Goal: Task Accomplishment & Management: Use online tool/utility

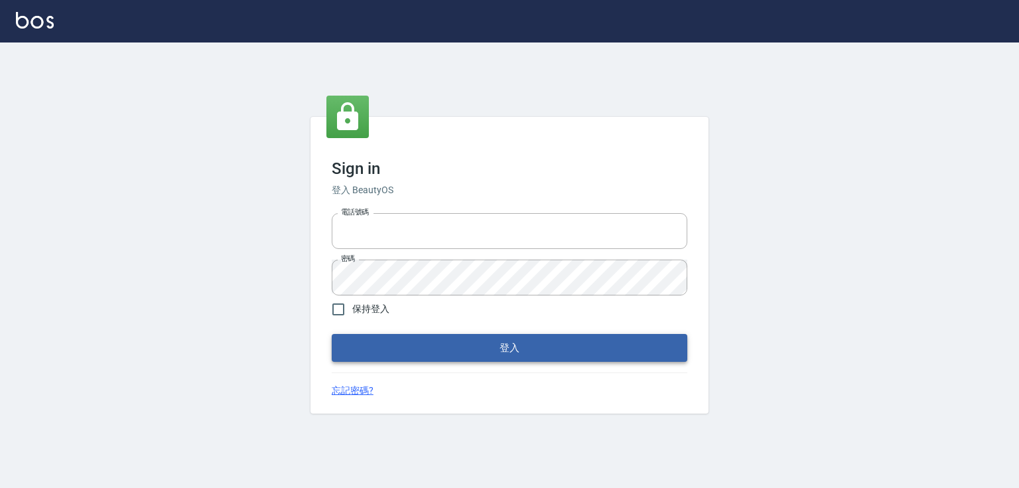
type input "0979268866"
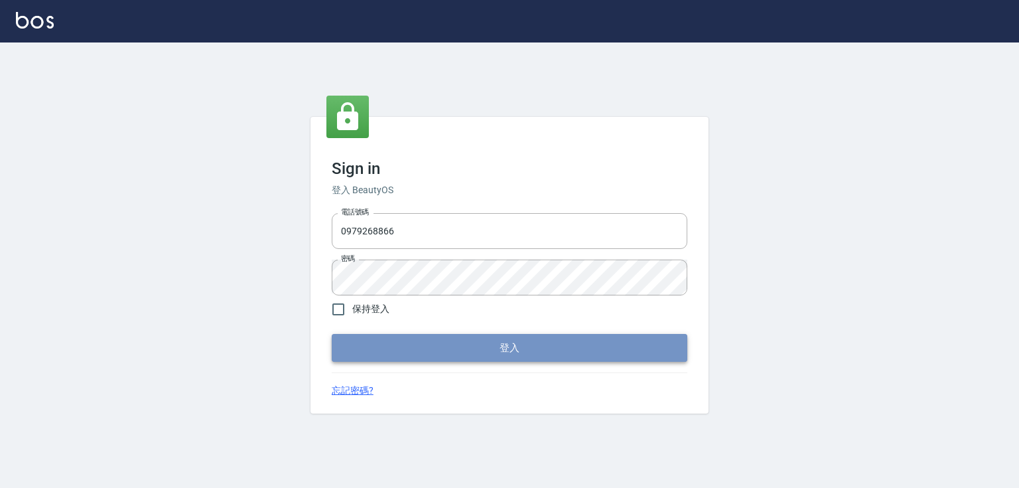
click at [402, 348] on button "登入" at bounding box center [510, 348] width 356 height 28
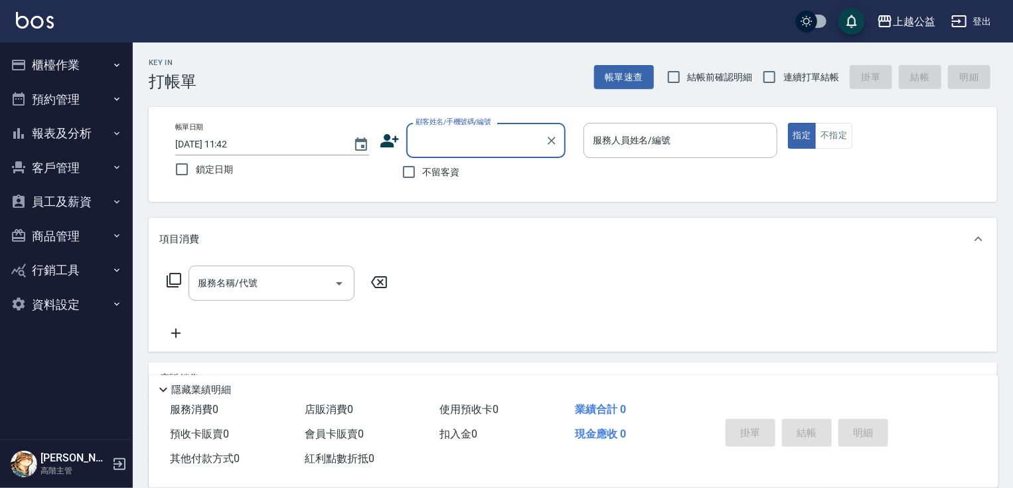
click at [98, 67] on button "櫃檯作業" at bounding box center [66, 65] width 122 height 35
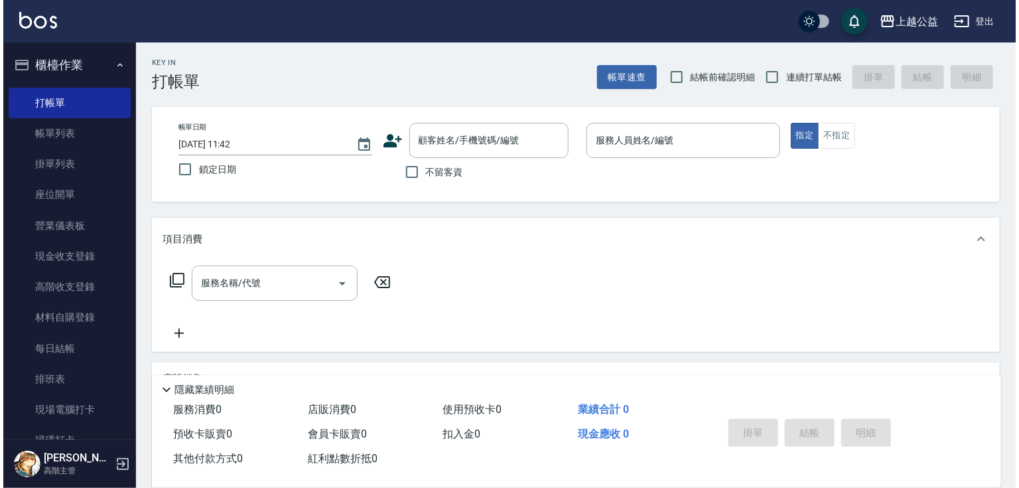
scroll to position [276, 0]
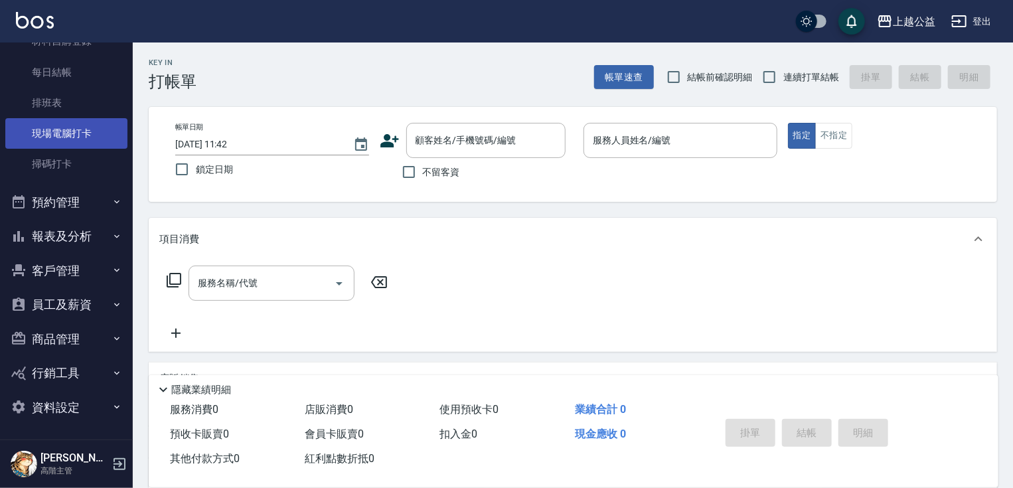
click at [48, 139] on link "現場電腦打卡" at bounding box center [66, 133] width 122 height 31
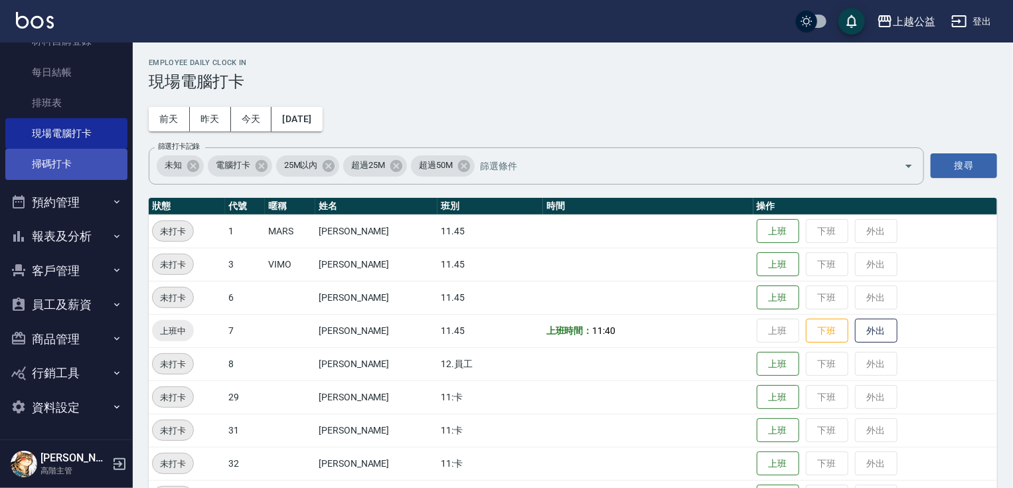
click at [53, 170] on link "掃碼打卡" at bounding box center [66, 164] width 122 height 31
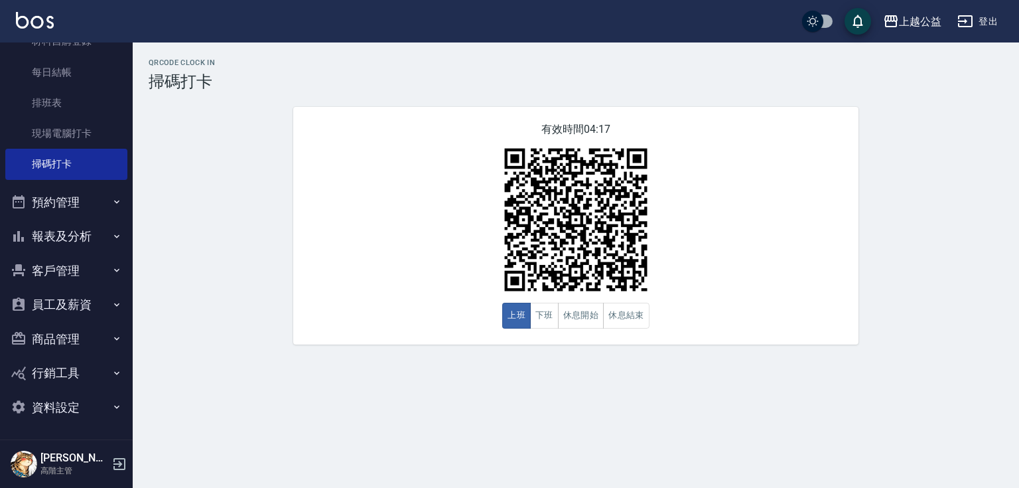
click at [758, 374] on div "QRcode Clock In 掃碼打卡 有效時間 04:17 上班 下班 休息開始 休息結束" at bounding box center [509, 244] width 1019 height 488
